Goal: Check status: Check status

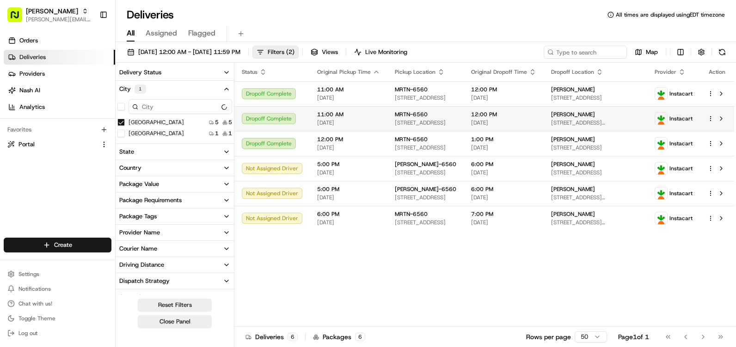
scroll to position [270, 0]
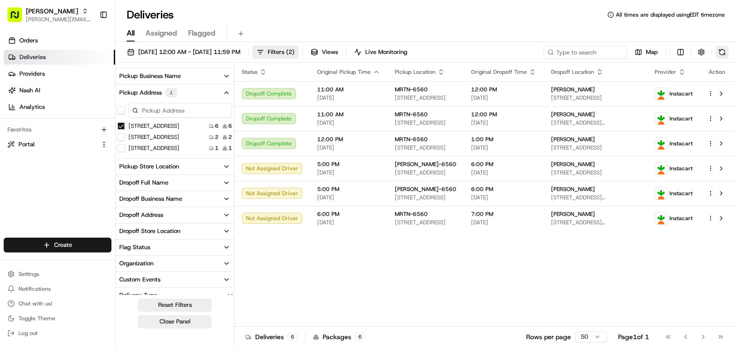
click at [723, 49] on button at bounding box center [721, 52] width 13 height 13
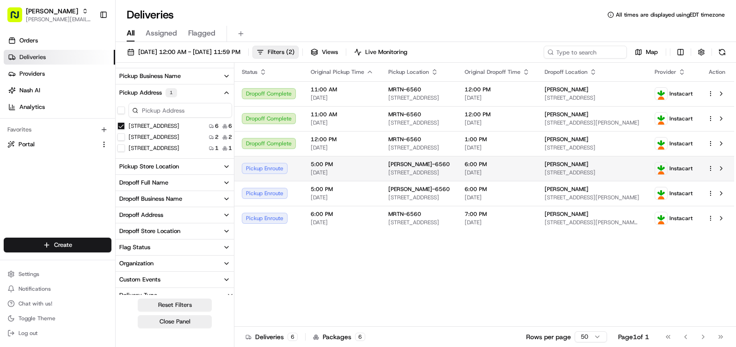
click at [274, 170] on div "Pickup Enroute" at bounding box center [269, 168] width 54 height 11
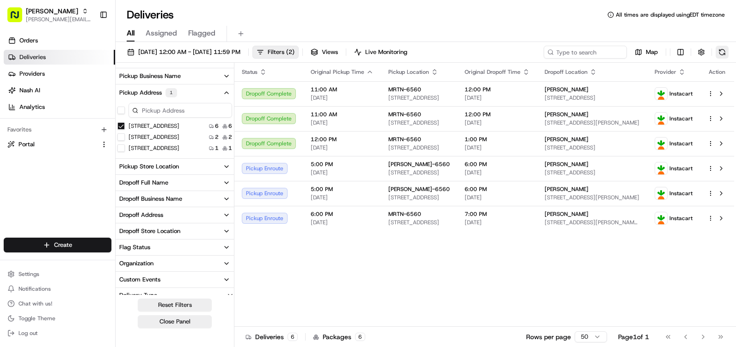
click at [716, 49] on button at bounding box center [721, 52] width 13 height 13
click at [723, 51] on button at bounding box center [721, 52] width 13 height 13
click at [723, 49] on button at bounding box center [721, 52] width 13 height 13
click at [717, 48] on button at bounding box center [721, 52] width 13 height 13
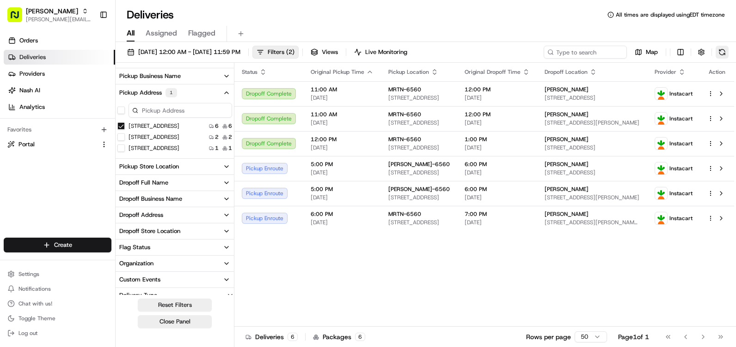
click at [719, 50] on button at bounding box center [721, 52] width 13 height 13
click at [721, 48] on button at bounding box center [721, 52] width 13 height 13
click at [718, 47] on button at bounding box center [721, 52] width 13 height 13
